Goal: Register for event/course

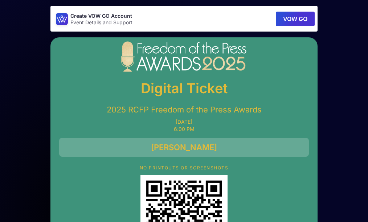
click at [297, 19] on button "VOW GO" at bounding box center [295, 19] width 39 height 15
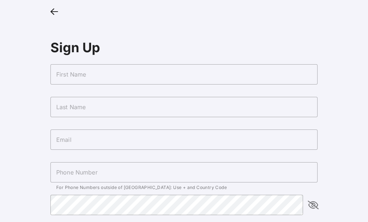
click at [96, 81] on input "text" at bounding box center [184, 74] width 267 height 20
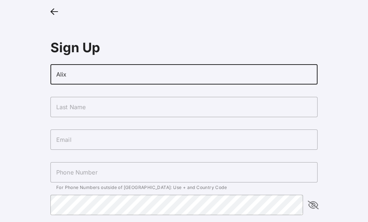
type input "Alix"
click at [73, 106] on input "text" at bounding box center [184, 107] width 267 height 20
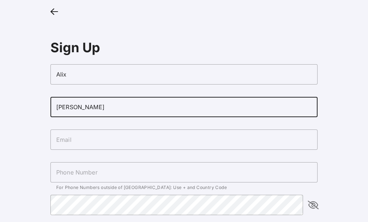
type input "[PERSON_NAME]"
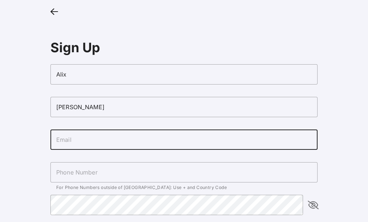
click at [57, 138] on input "text" at bounding box center [184, 140] width 267 height 20
type input "[EMAIL_ADDRESS][PERSON_NAME][DOMAIN_NAME]"
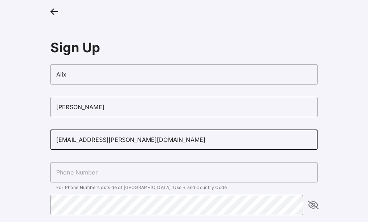
type input "[PHONE_NUMBER]"
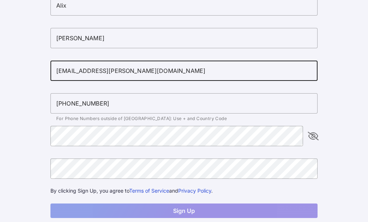
scroll to position [73, 0]
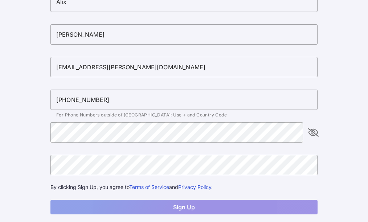
click at [314, 132] on icon "appended action" at bounding box center [313, 132] width 9 height 9
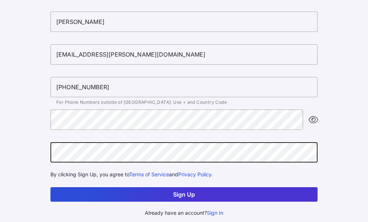
scroll to position [86, 0]
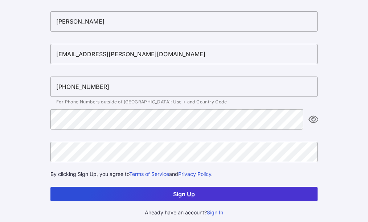
click at [88, 190] on button "Sign Up" at bounding box center [184, 194] width 267 height 15
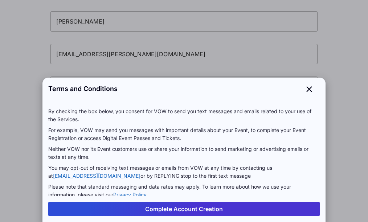
click at [157, 209] on button "Complete Account Creation" at bounding box center [184, 209] width 272 height 15
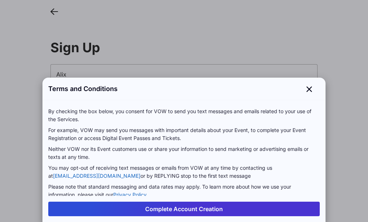
scroll to position [86, 0]
